Goal: Task Accomplishment & Management: Manage account settings

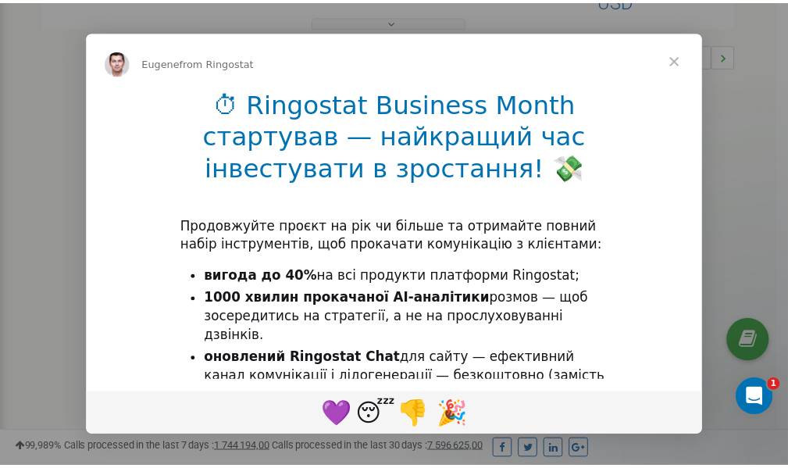
scroll to position [467, 0]
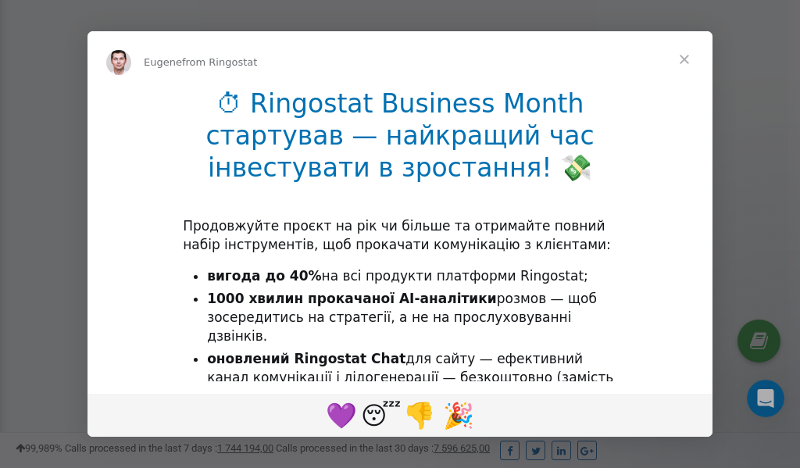
click at [686, 59] on span "Close" at bounding box center [684, 59] width 56 height 56
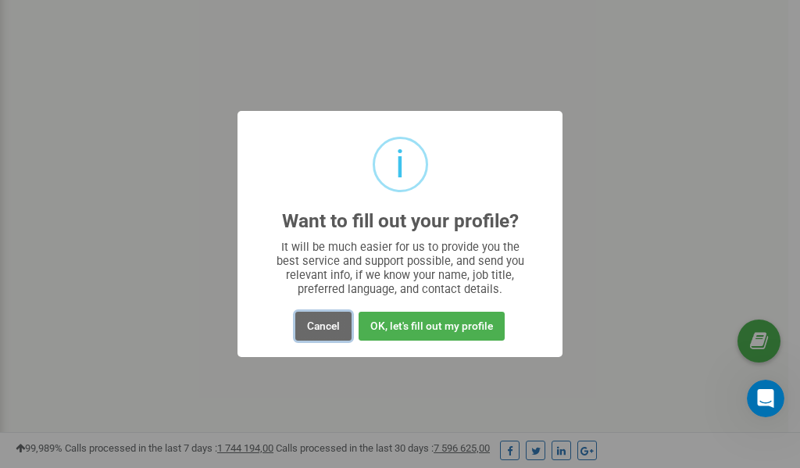
click at [323, 330] on button "Cancel" at bounding box center [323, 326] width 56 height 29
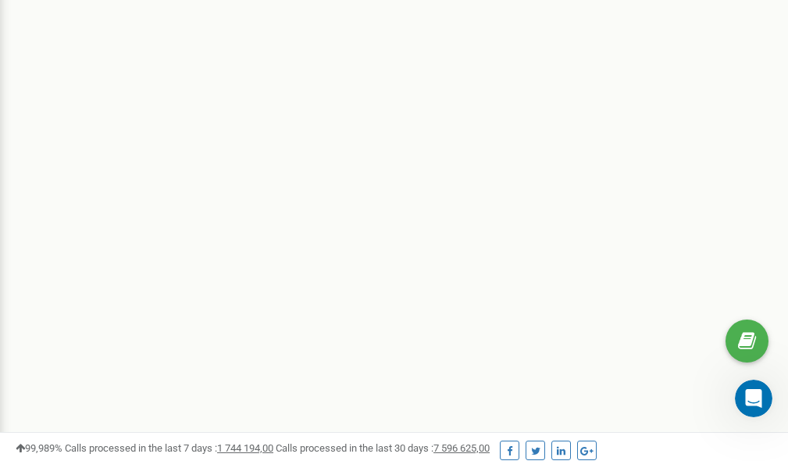
scroll to position [0, 0]
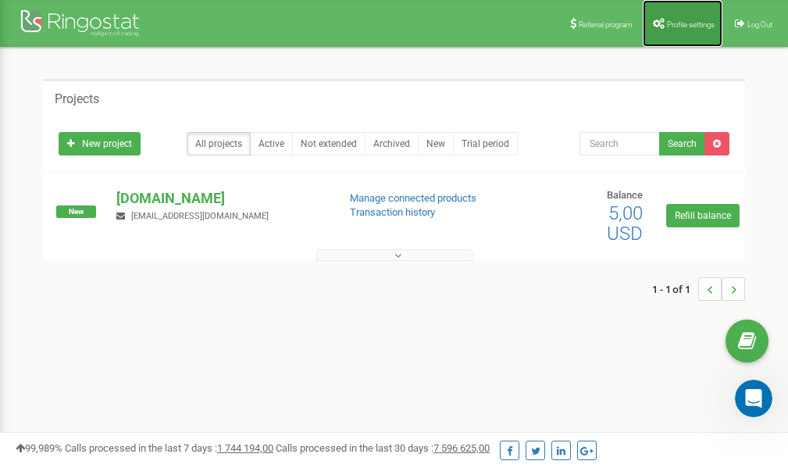
click at [676, 23] on span "Profile settings" at bounding box center [691, 24] width 48 height 9
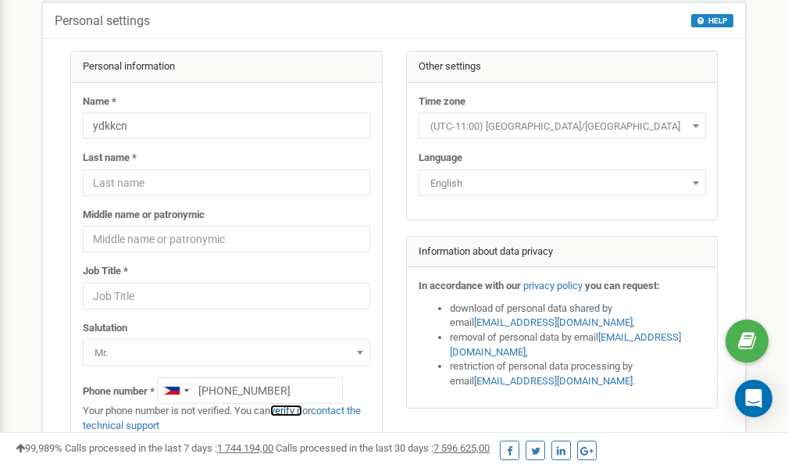
click at [295, 408] on link "verify it" at bounding box center [286, 411] width 32 height 12
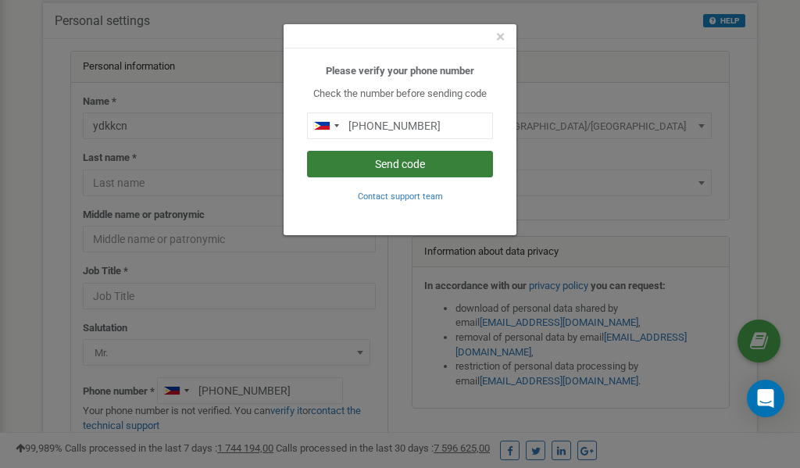
click at [407, 166] on button "Send code" at bounding box center [400, 164] width 186 height 27
